Goal: Task Accomplishment & Management: Manage account settings

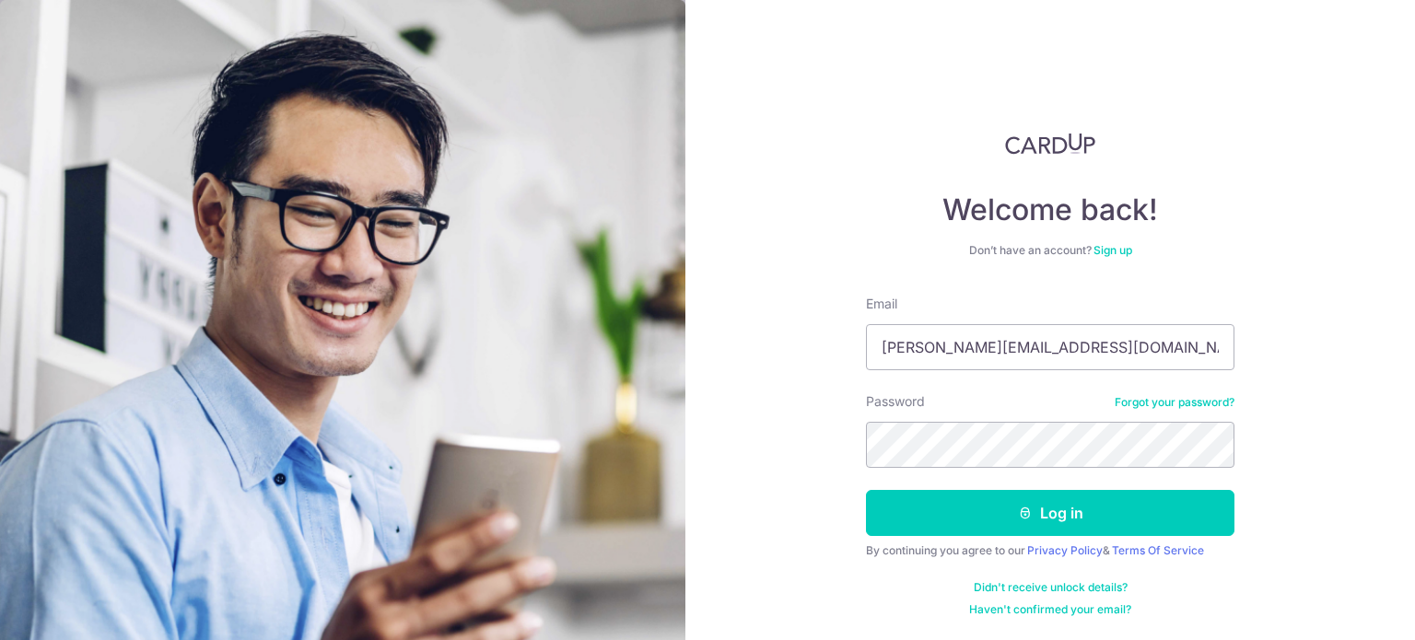
type input "[PERSON_NAME][EMAIL_ADDRESS][DOMAIN_NAME]"
click at [866, 490] on button "Log in" at bounding box center [1050, 513] width 368 height 46
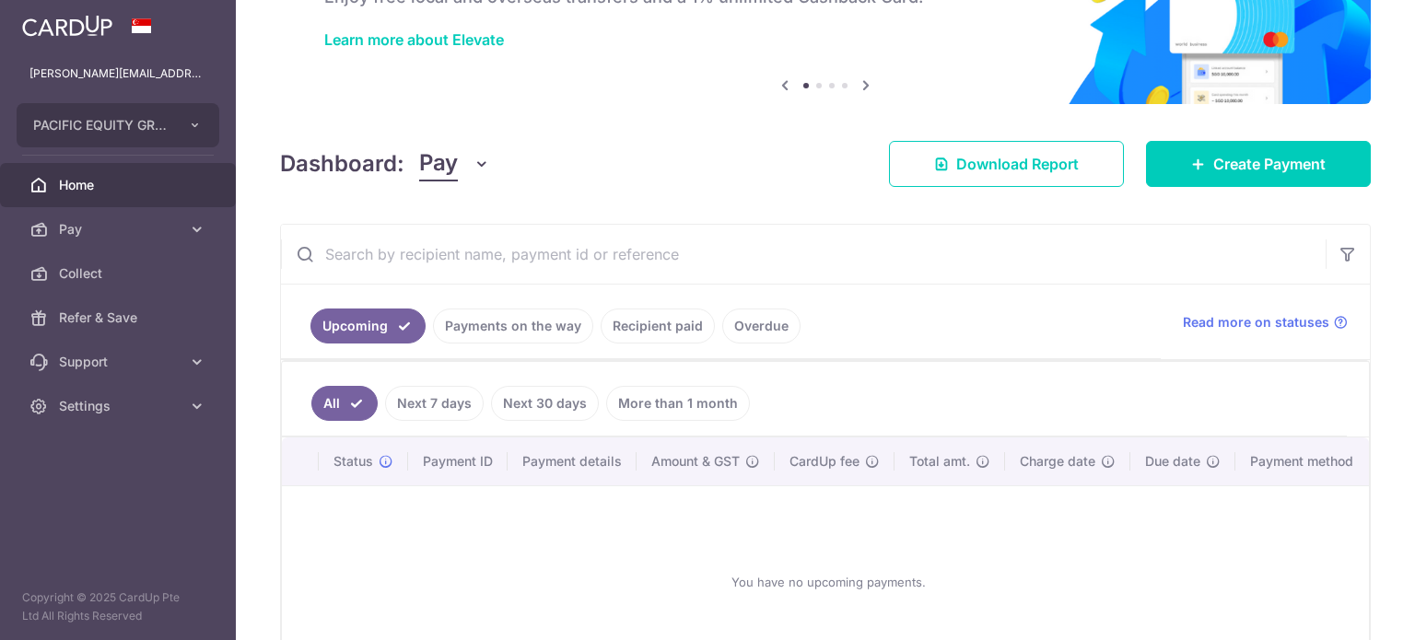
scroll to position [243, 0]
